Goal: Ask a question

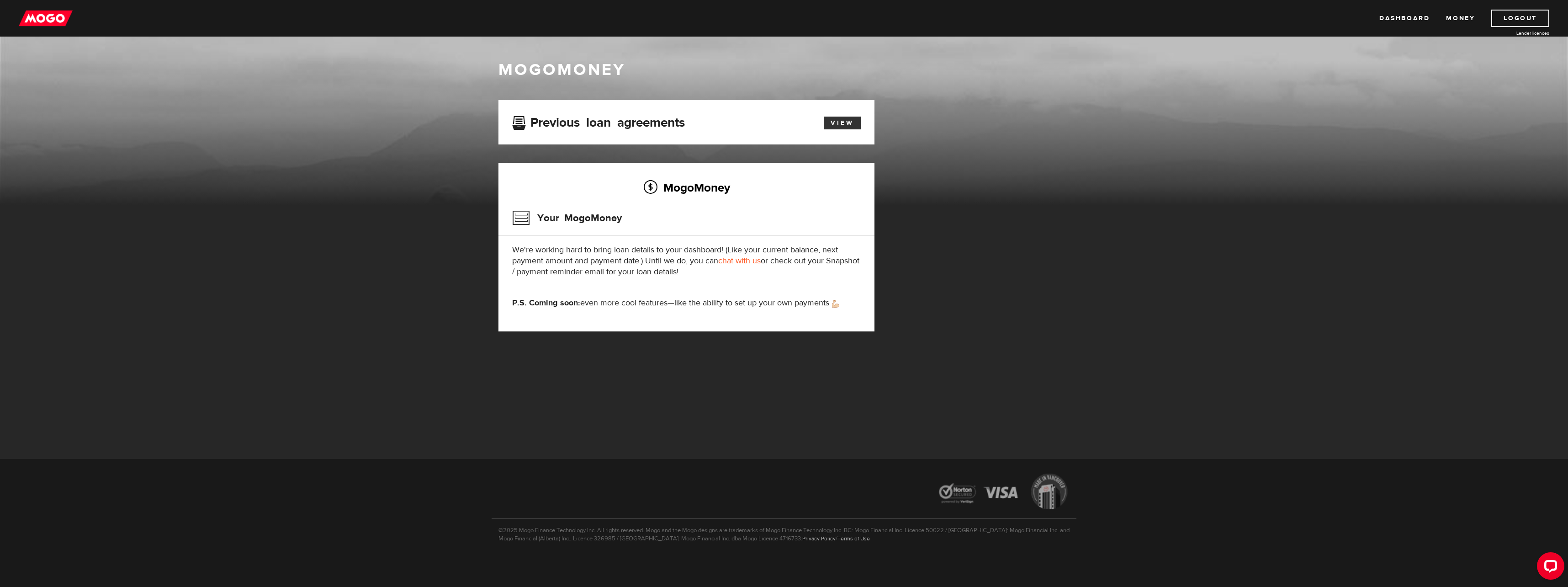
click at [839, 120] on link "View" at bounding box center [841, 123] width 37 height 13
click at [841, 128] on link "View" at bounding box center [841, 123] width 37 height 13
click at [32, 16] on img at bounding box center [46, 18] width 54 height 17
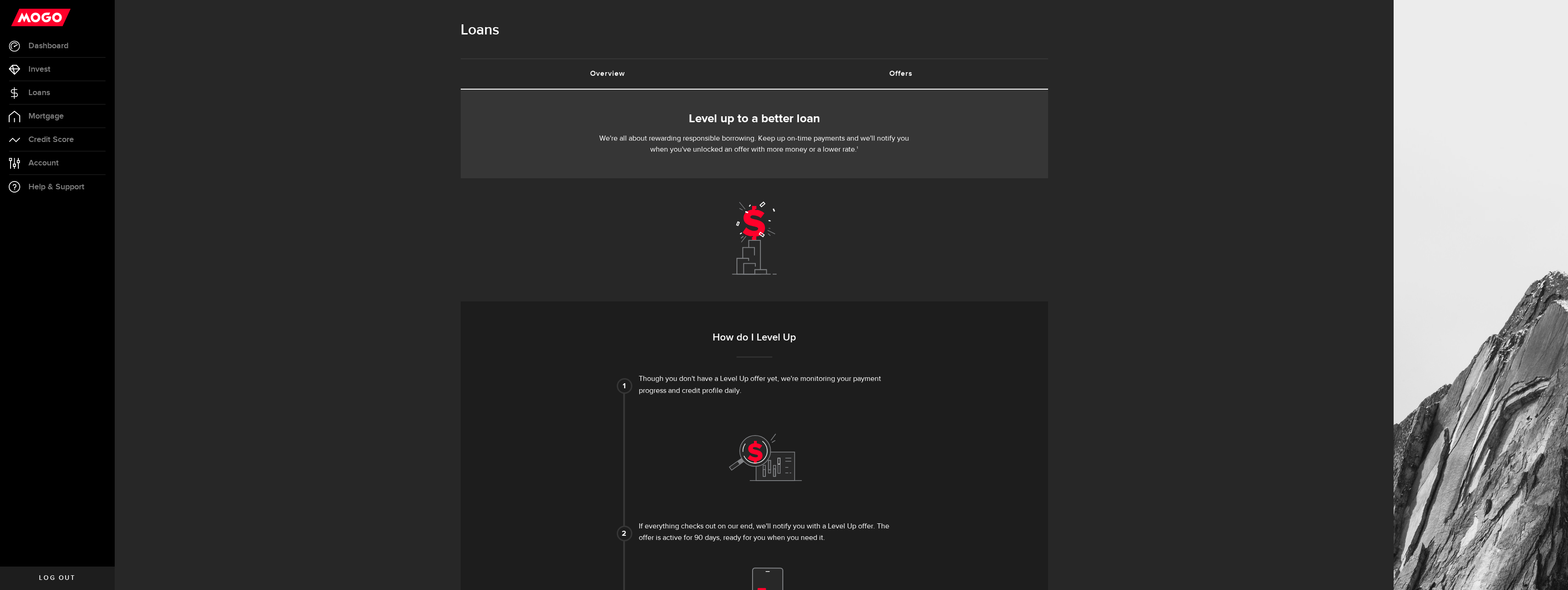
click at [589, 68] on link "Overview (requires attention)" at bounding box center [608, 74] width 293 height 30
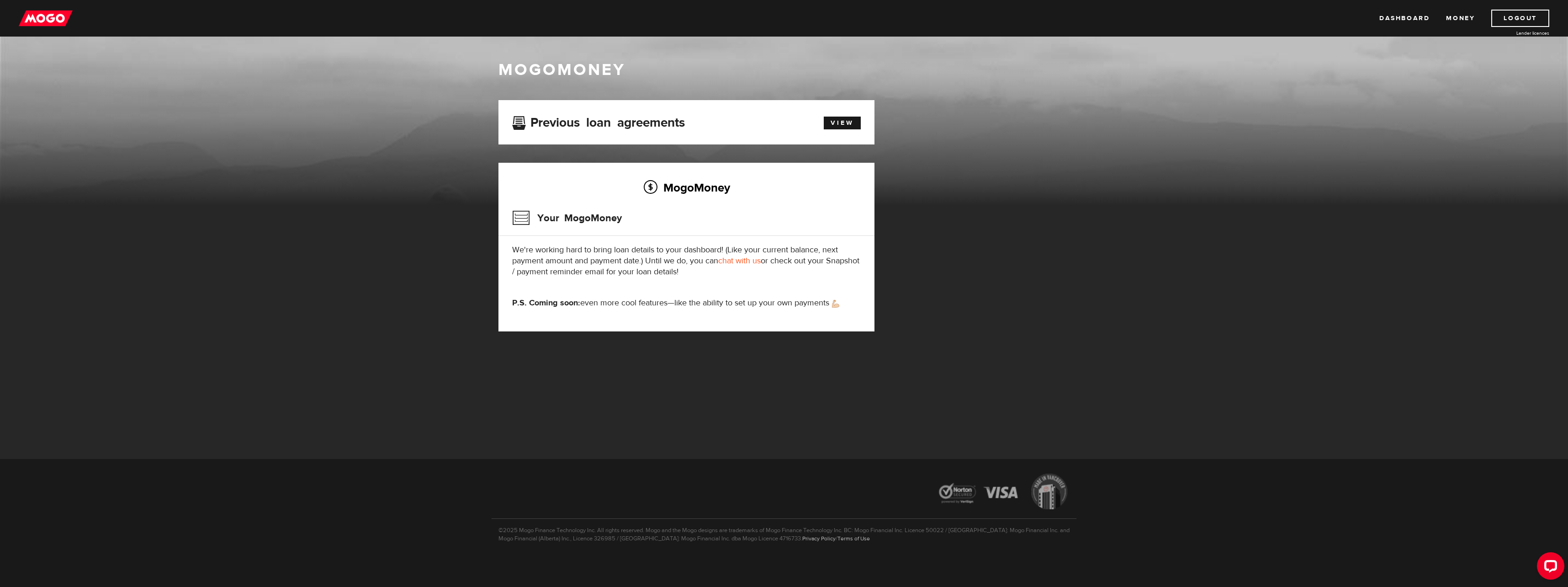
click at [754, 261] on link "chat with us" at bounding box center [739, 261] width 42 height 11
